Goal: Information Seeking & Learning: Learn about a topic

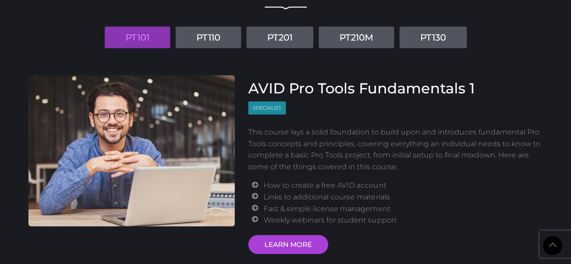
scroll to position [1076, 0]
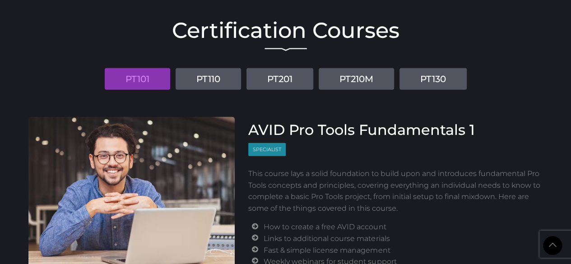
drag, startPoint x: 167, startPoint y: 91, endPoint x: 426, endPoint y: 40, distance: 264.1
click at [426, 40] on h2 "Certification Courses" at bounding box center [285, 30] width 515 height 22
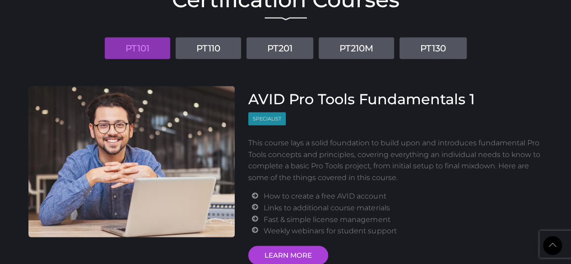
scroll to position [1119, 0]
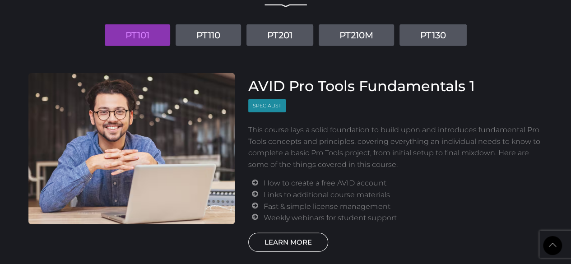
click at [287, 239] on link "LEARN MORE" at bounding box center [288, 242] width 80 height 19
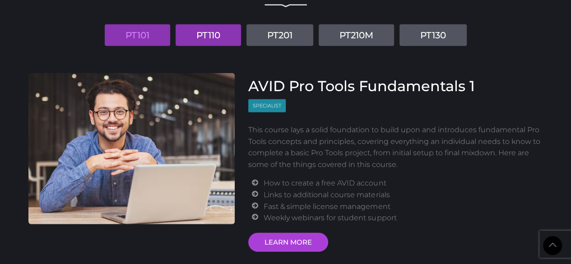
click at [202, 28] on link "PT110" at bounding box center [208, 35] width 65 height 22
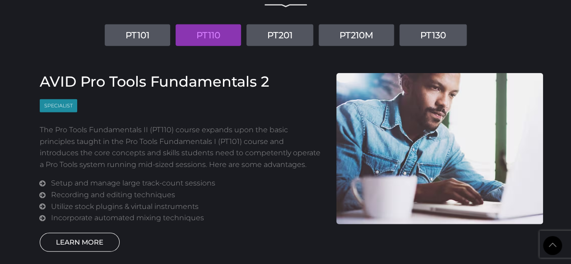
click at [99, 243] on link "LEARN MORE" at bounding box center [80, 242] width 80 height 19
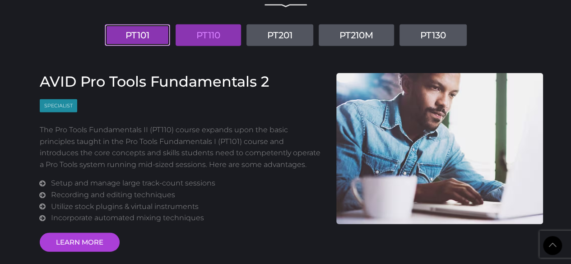
click at [145, 37] on link "PT101" at bounding box center [137, 35] width 65 height 22
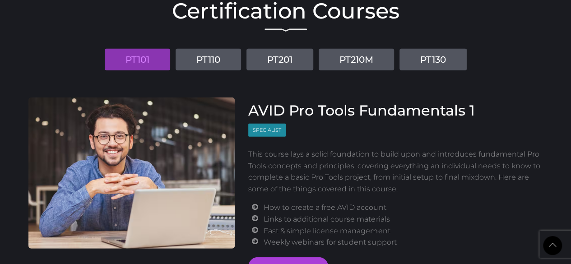
scroll to position [1095, 0]
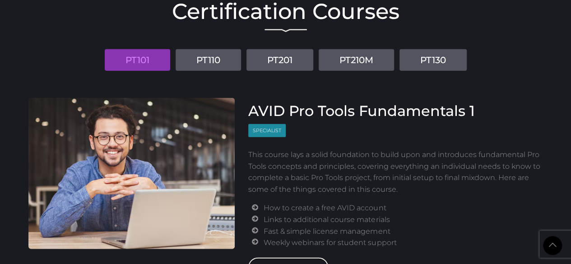
click at [274, 259] on link "LEARN MORE" at bounding box center [288, 267] width 80 height 19
click at [225, 45] on li "PT110" at bounding box center [208, 56] width 69 height 28
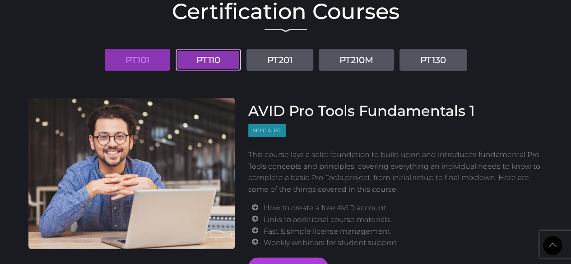
click at [224, 52] on link "PT110" at bounding box center [208, 60] width 65 height 22
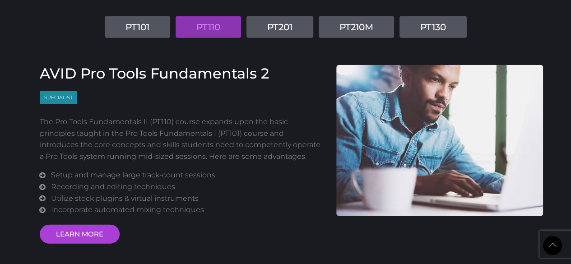
scroll to position [1128, 0]
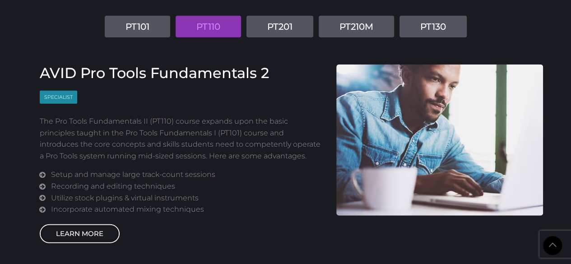
click at [78, 235] on link "LEARN MORE" at bounding box center [80, 233] width 80 height 19
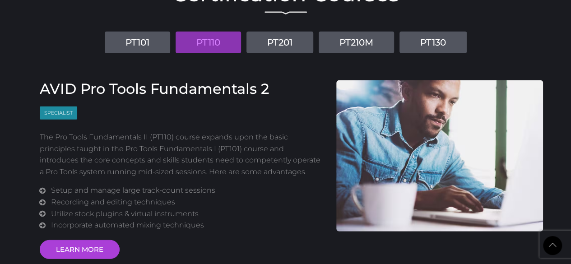
scroll to position [1112, 0]
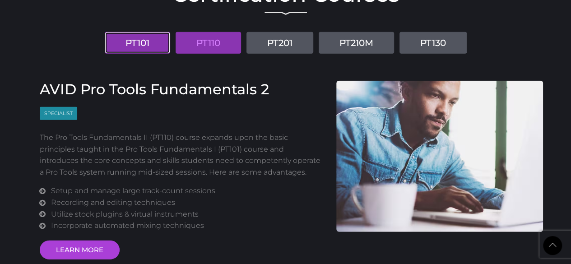
click at [146, 39] on link "PT101" at bounding box center [137, 43] width 65 height 22
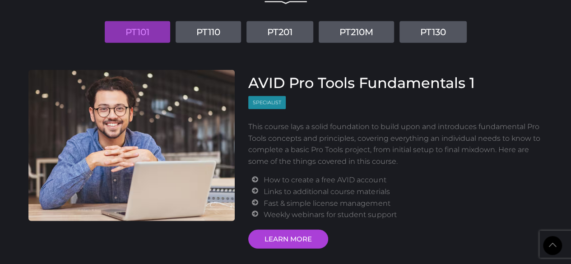
scroll to position [1133, 0]
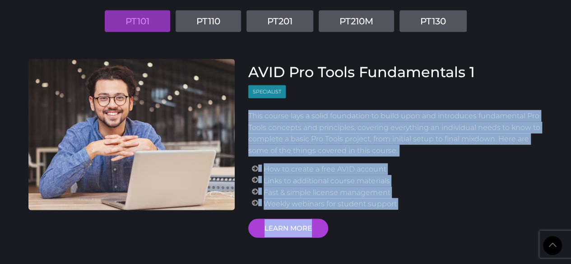
drag, startPoint x: 243, startPoint y: 113, endPoint x: 494, endPoint y: 234, distance: 278.4
click at [494, 234] on div "AVID Pro Tools Fundamentals 1 Specialist This course lays a solid foundation to…" at bounding box center [395, 148] width 308 height 179
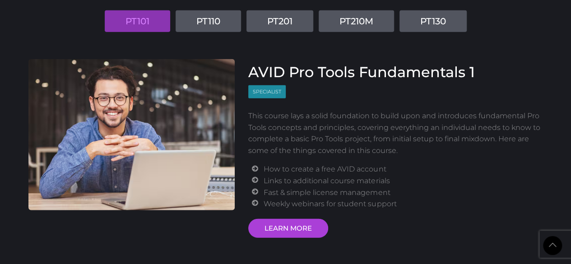
click at [494, 234] on div "AVID Pro Tools Fundamentals 1 Specialist This course lays a solid foundation to…" at bounding box center [395, 151] width 295 height 174
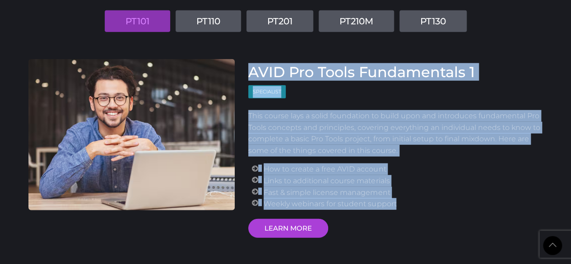
drag, startPoint x: 250, startPoint y: 73, endPoint x: 439, endPoint y: 204, distance: 230.1
click at [439, 204] on div "AVID Pro Tools Fundamentals 1 Specialist This course lays a solid foundation to…" at bounding box center [395, 151] width 295 height 174
click at [439, 204] on li "Weekly webinars for student support" at bounding box center [403, 204] width 279 height 12
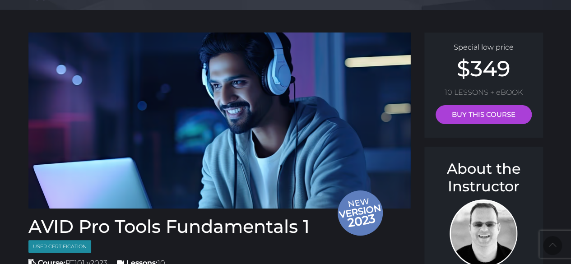
scroll to position [18, 0]
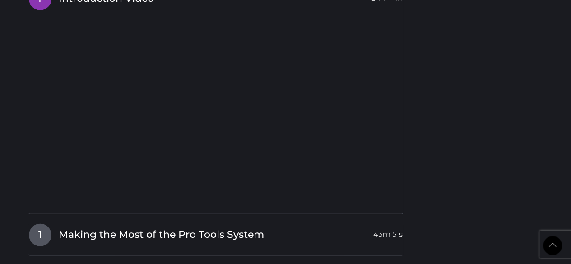
scroll to position [987, 0]
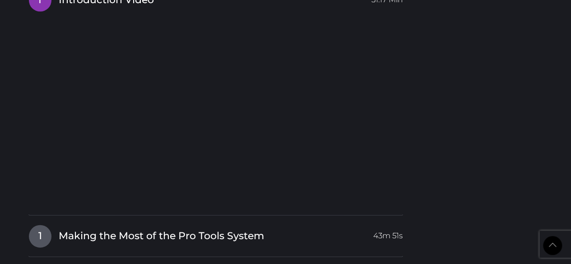
drag, startPoint x: 448, startPoint y: 112, endPoint x: 494, endPoint y: 97, distance: 48.5
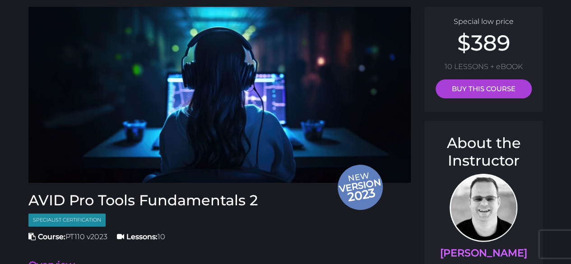
scroll to position [64, 0]
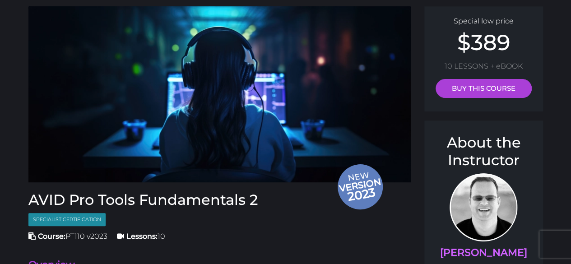
drag, startPoint x: 341, startPoint y: 146, endPoint x: 276, endPoint y: 194, distance: 80.7
click at [276, 194] on h3 "AVID Pro Tools Fundamentals 2" at bounding box center [219, 199] width 383 height 17
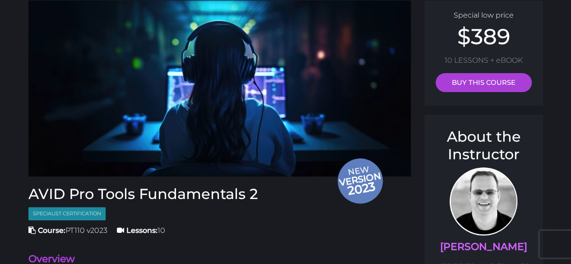
scroll to position [0, 0]
